Goal: Find specific page/section: Find specific page/section

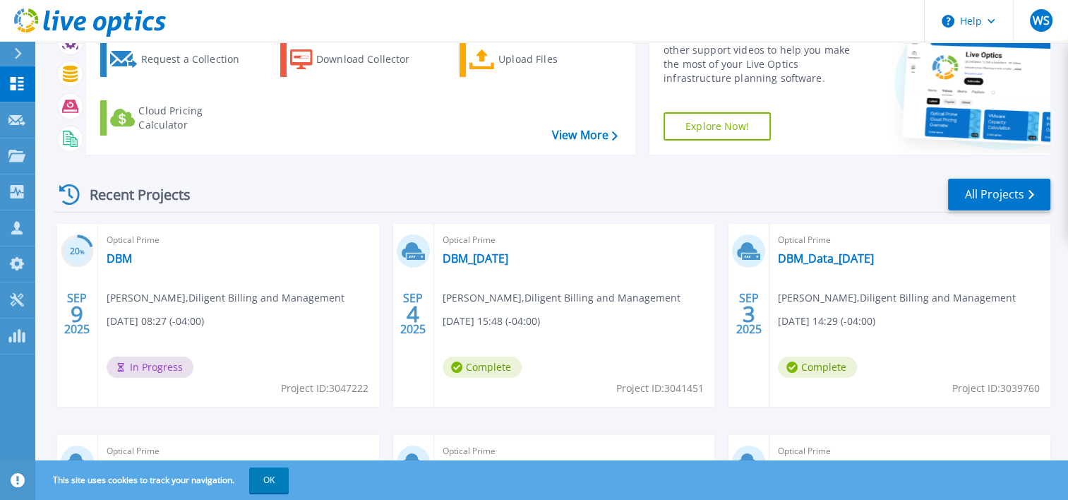
scroll to position [71, 0]
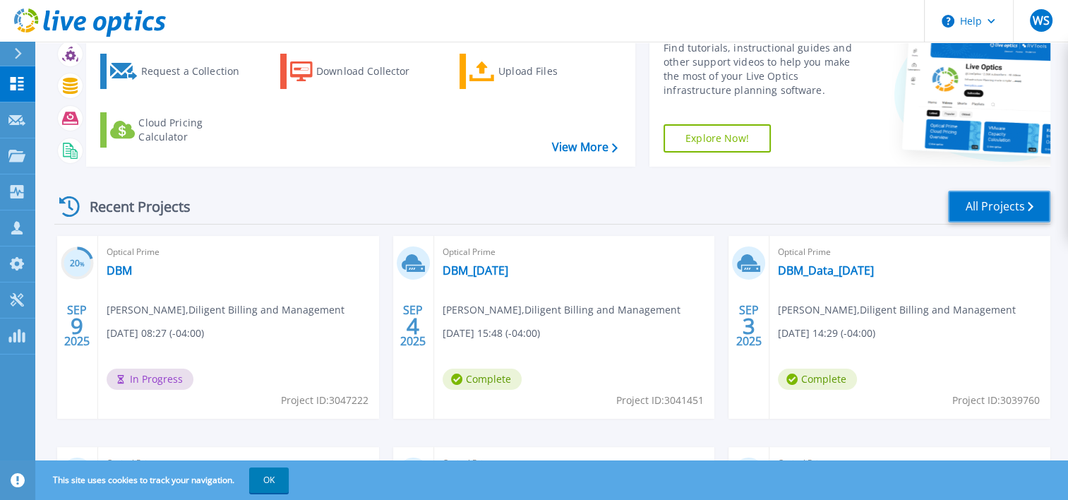
click at [997, 203] on link "All Projects" at bounding box center [999, 207] width 102 height 32
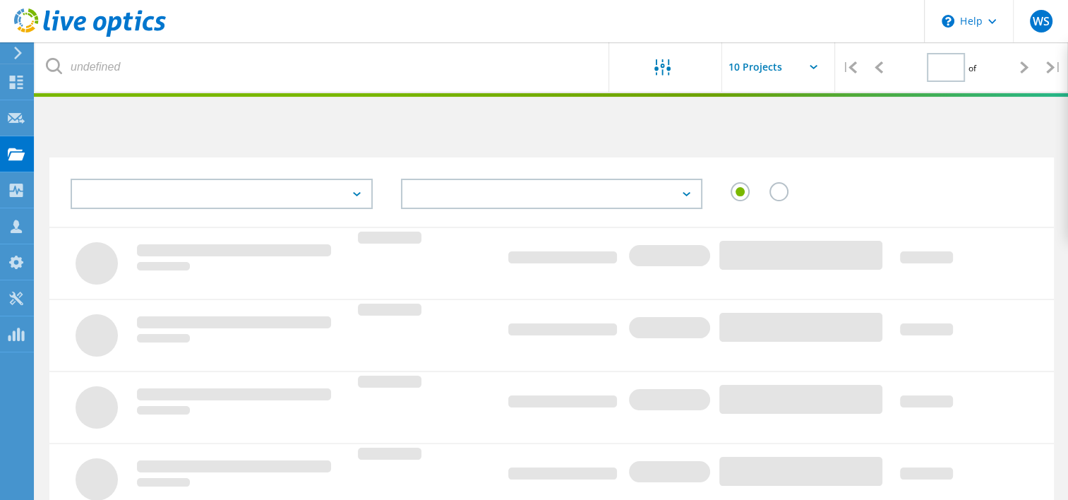
type input "1"
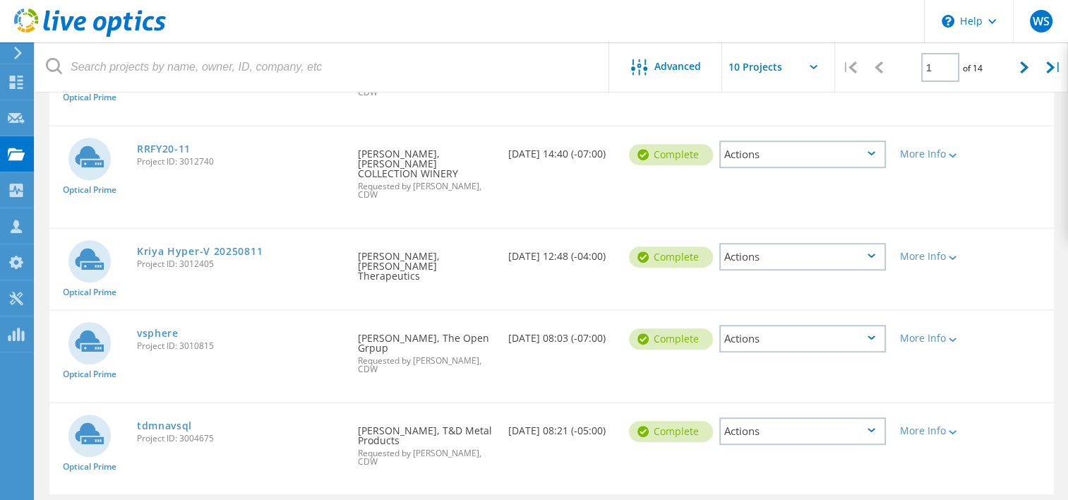
scroll to position [736, 0]
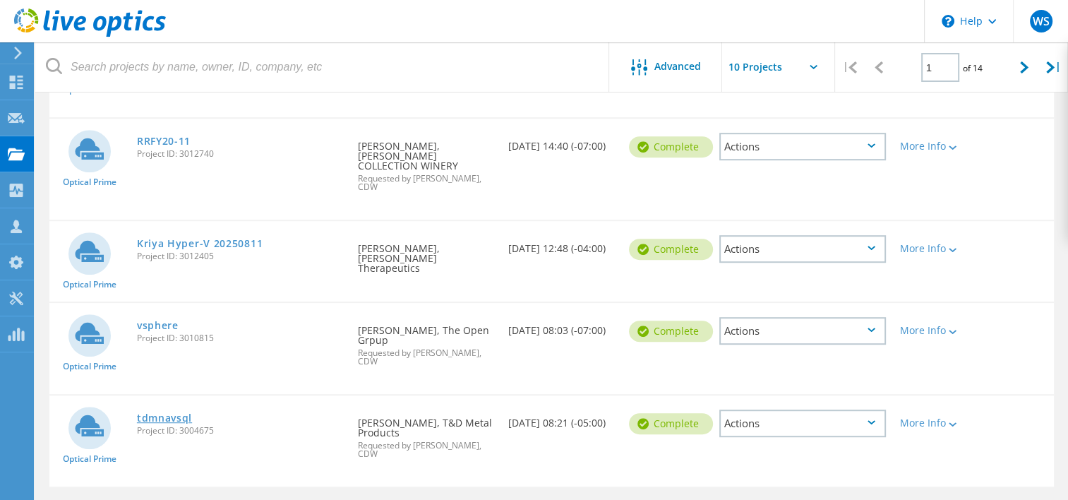
click at [167, 413] on link "tdmnavsql" at bounding box center [164, 418] width 55 height 10
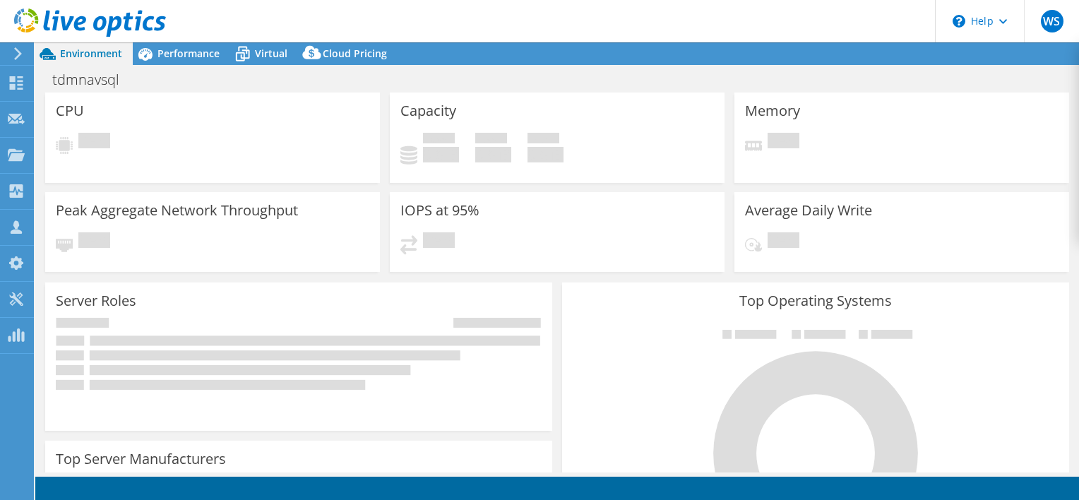
select select "USWest"
select select "USD"
